Goal: Find contact information: Find contact information

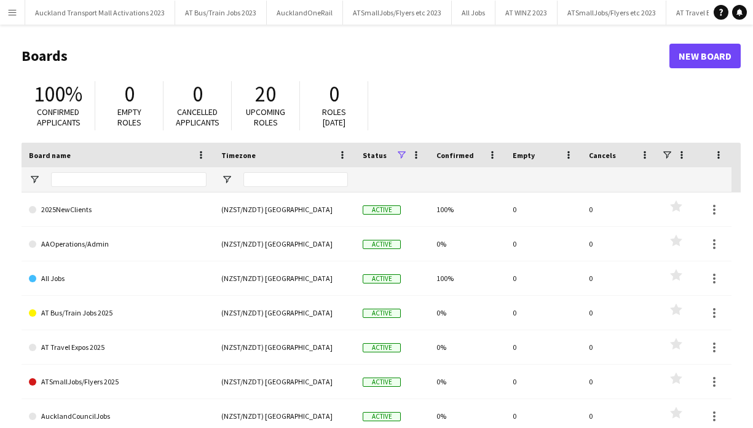
click at [15, 12] on app-icon "Menu" at bounding box center [12, 12] width 10 height 10
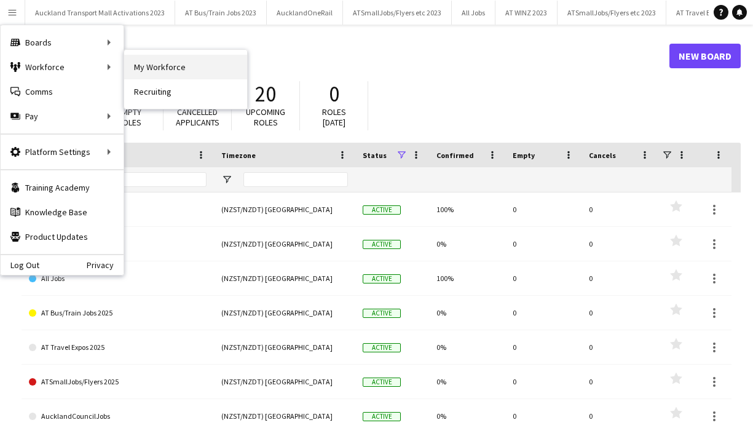
click at [166, 63] on link "My Workforce" at bounding box center [185, 67] width 123 height 25
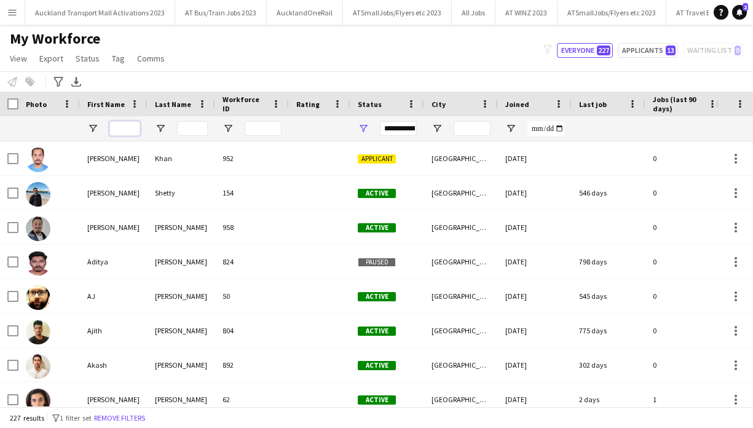
click at [128, 129] on input "First Name Filter Input" at bounding box center [124, 128] width 31 height 15
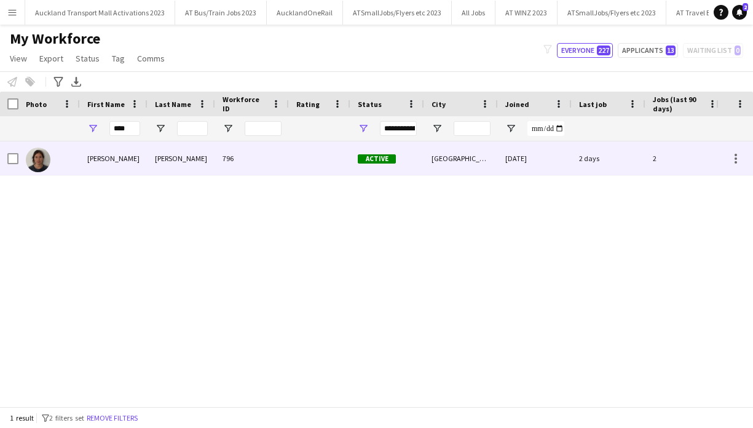
click at [128, 157] on div "[PERSON_NAME]" at bounding box center [114, 158] width 68 height 34
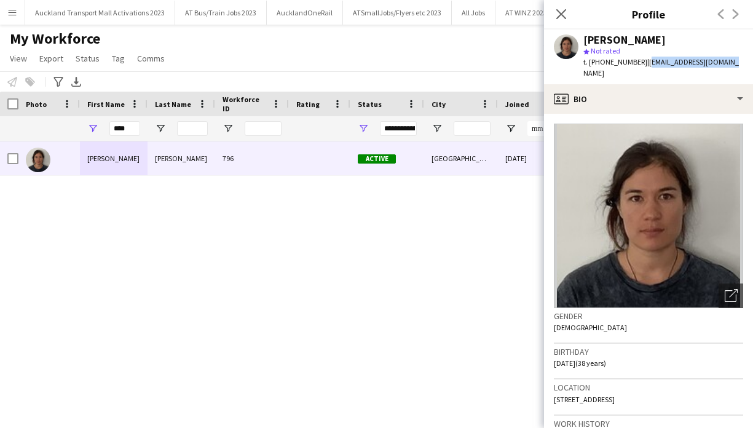
drag, startPoint x: 721, startPoint y: 58, endPoint x: 646, endPoint y: 63, distance: 75.8
click at [646, 63] on div "[PERSON_NAME] star Not rated t. [PHONE_NUMBER] | [EMAIL_ADDRESS][DOMAIN_NAME]" at bounding box center [648, 57] width 209 height 55
copy span "[EMAIL_ADDRESS][DOMAIN_NAME]"
click at [129, 126] on input "****" at bounding box center [124, 128] width 31 height 15
type input "*"
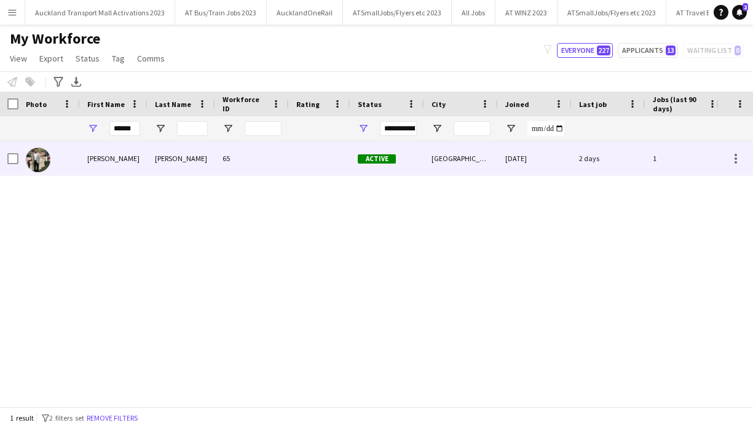
click at [300, 156] on div at bounding box center [319, 158] width 61 height 34
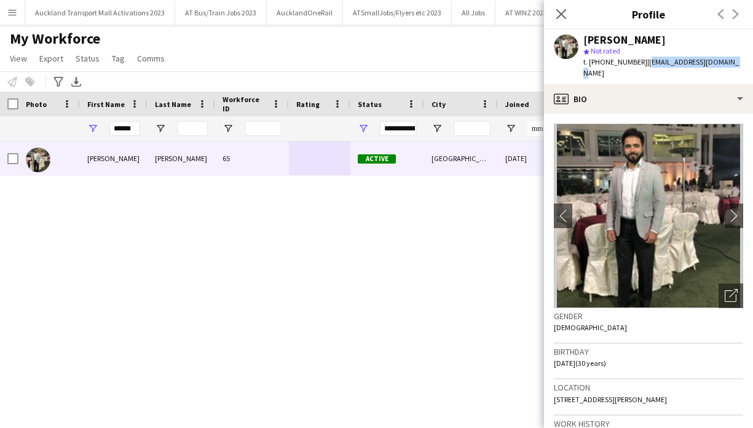
drag, startPoint x: 725, startPoint y: 58, endPoint x: 638, endPoint y: 62, distance: 87.4
click at [638, 62] on div "[PERSON_NAME] star Not rated t. [PHONE_NUMBER] | [EMAIL_ADDRESS][DOMAIN_NAME]" at bounding box center [648, 57] width 209 height 55
copy span "[EMAIL_ADDRESS][DOMAIN_NAME]"
click at [134, 127] on input "******" at bounding box center [124, 128] width 31 height 15
type input "*"
